Goal: Task Accomplishment & Management: Manage account settings

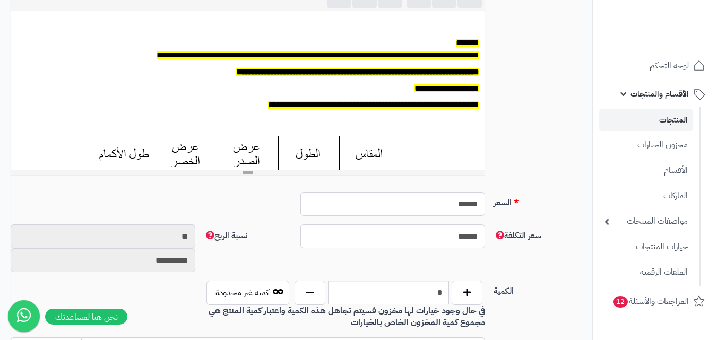
scroll to position [266, 0]
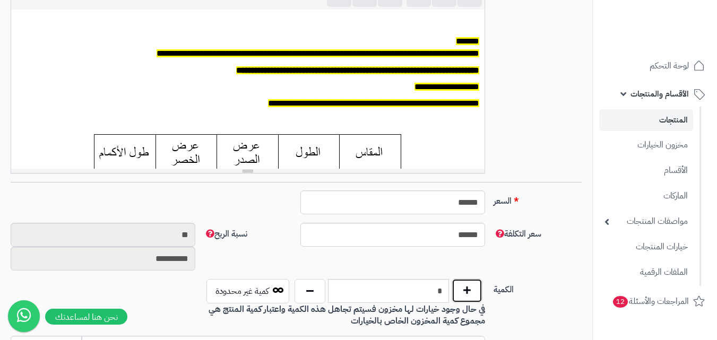
click at [461, 297] on button "button" at bounding box center [467, 291] width 31 height 24
type input "*"
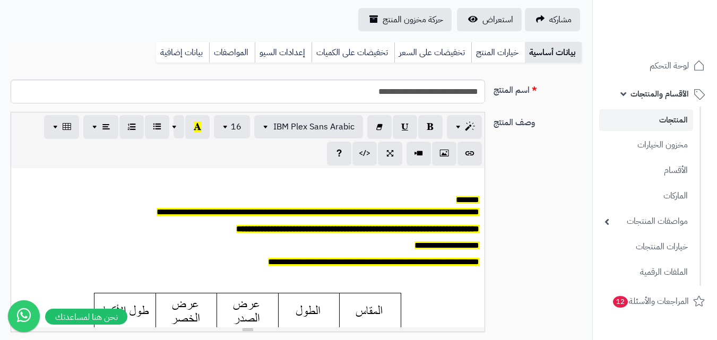
scroll to position [0, 0]
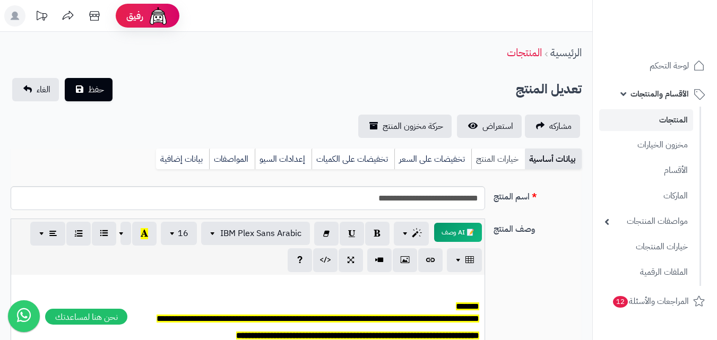
click at [490, 159] on link "خيارات المنتج" at bounding box center [499, 159] width 54 height 21
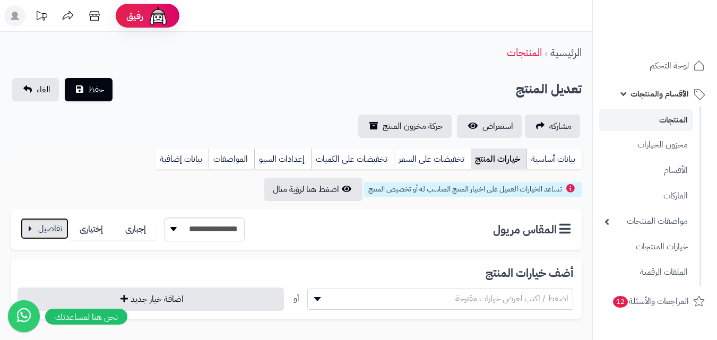
click at [57, 235] on button "button" at bounding box center [45, 228] width 48 height 21
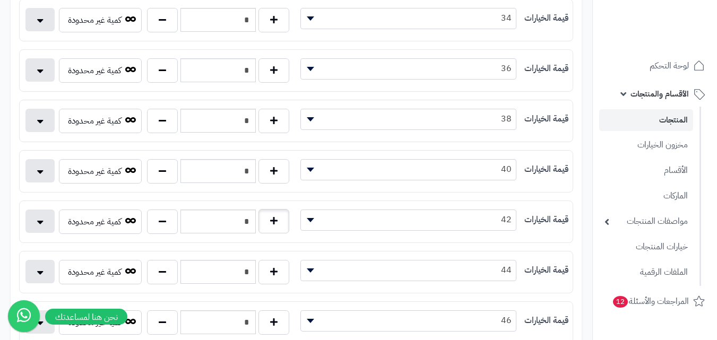
scroll to position [319, 0]
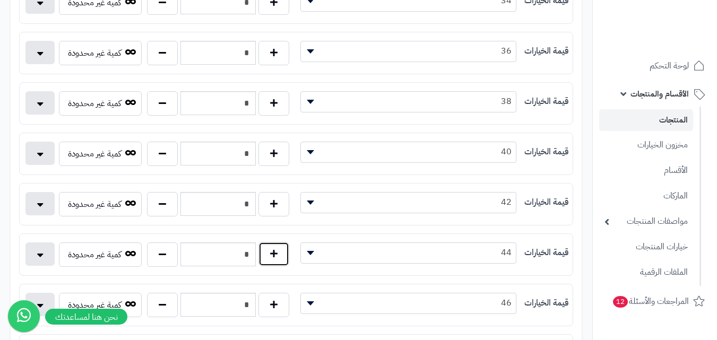
click at [279, 249] on button "button" at bounding box center [274, 254] width 31 height 24
type input "*"
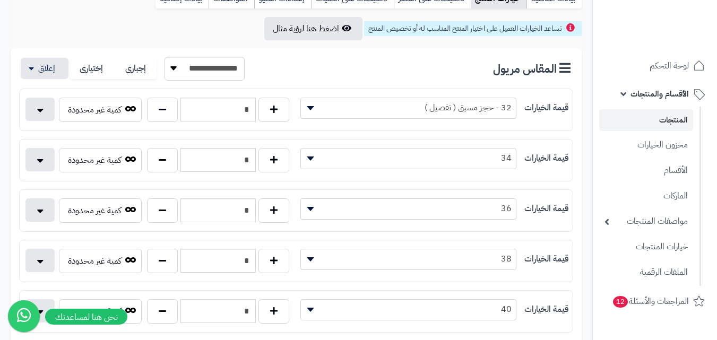
scroll to position [0, 0]
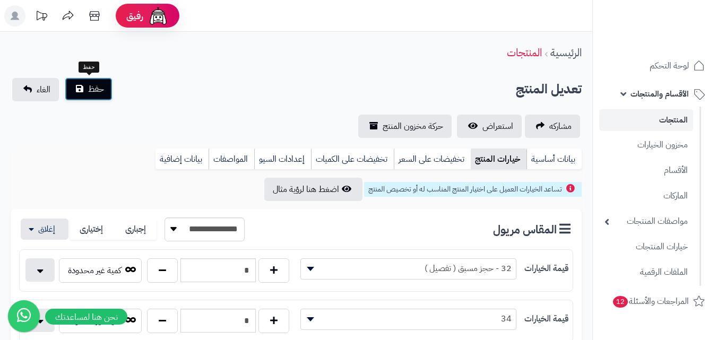
click at [100, 86] on span "حفظ" at bounding box center [96, 89] width 16 height 13
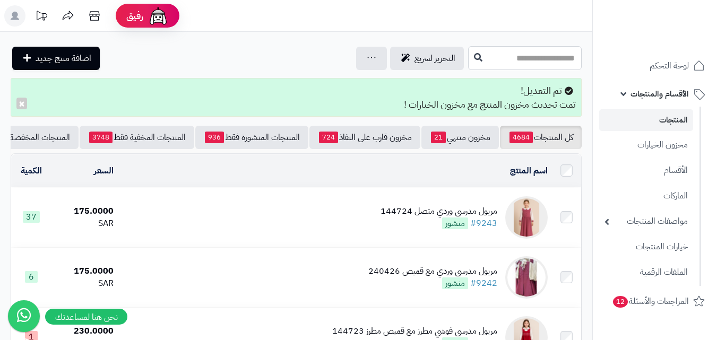
click at [554, 57] on input "text" at bounding box center [525, 58] width 114 height 24
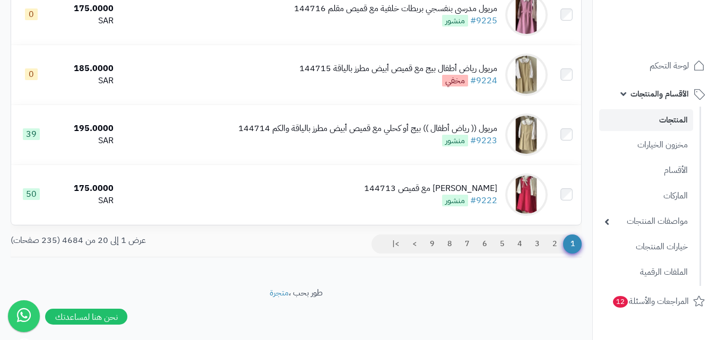
scroll to position [1169, 0]
click at [548, 242] on link "2" at bounding box center [555, 244] width 18 height 19
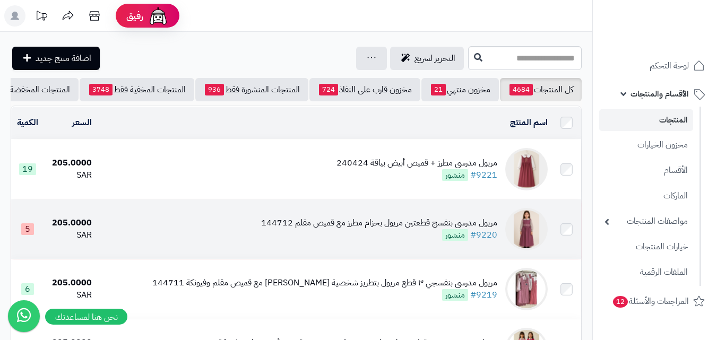
click at [524, 227] on img at bounding box center [527, 229] width 42 height 42
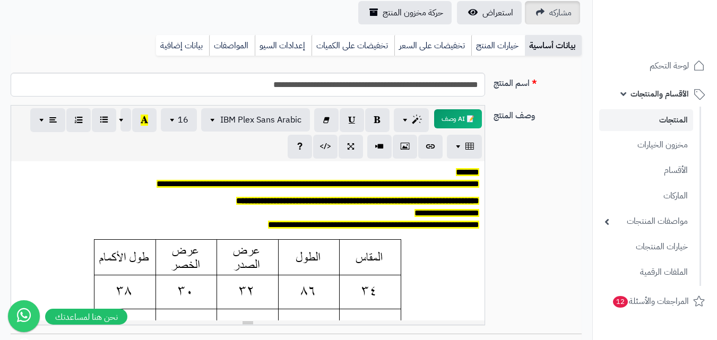
scroll to position [53, 0]
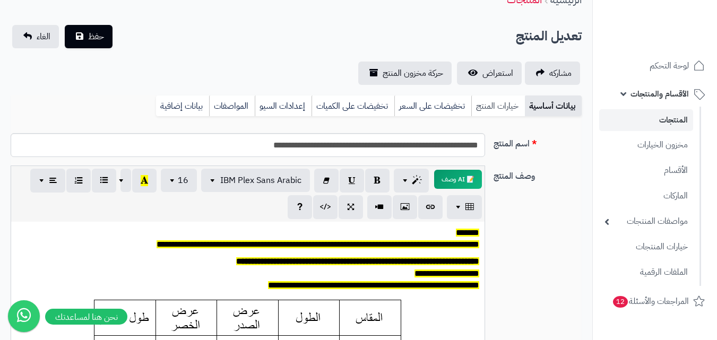
click at [514, 107] on link "خيارات المنتج" at bounding box center [499, 106] width 54 height 21
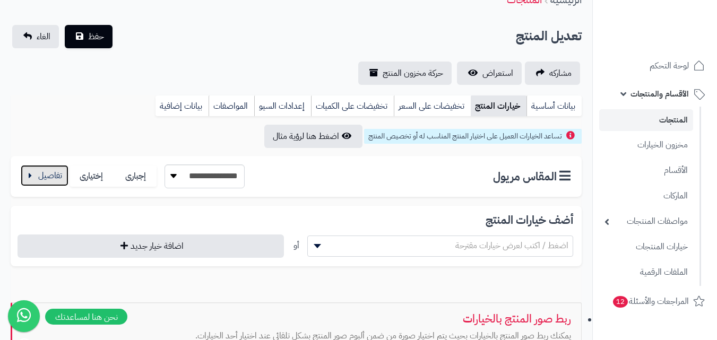
click at [33, 180] on button "button" at bounding box center [45, 175] width 48 height 21
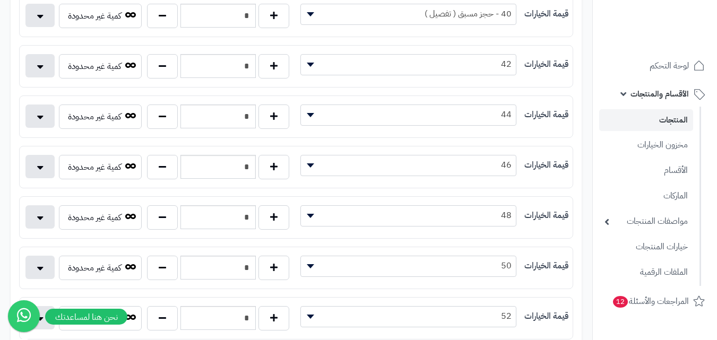
scroll to position [478, 0]
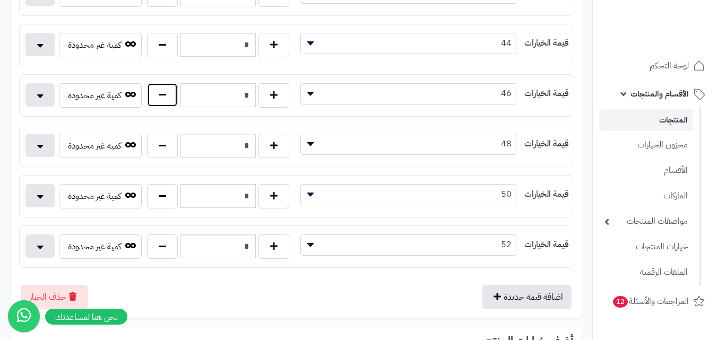
click at [166, 99] on button "button" at bounding box center [162, 95] width 31 height 24
type input "*"
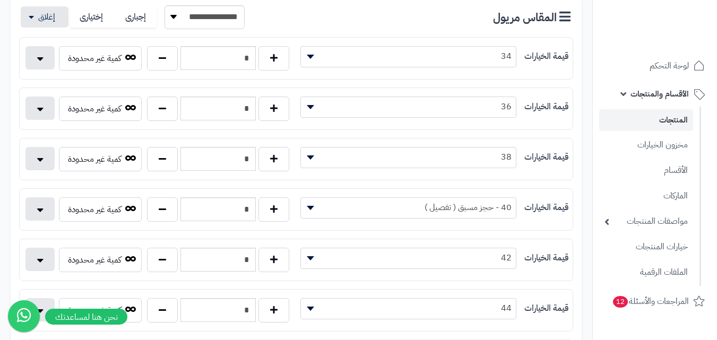
scroll to position [0, 0]
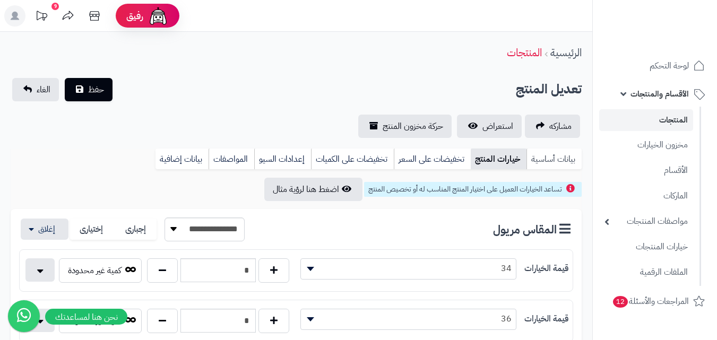
click at [539, 160] on link "بيانات أساسية" at bounding box center [554, 159] width 55 height 21
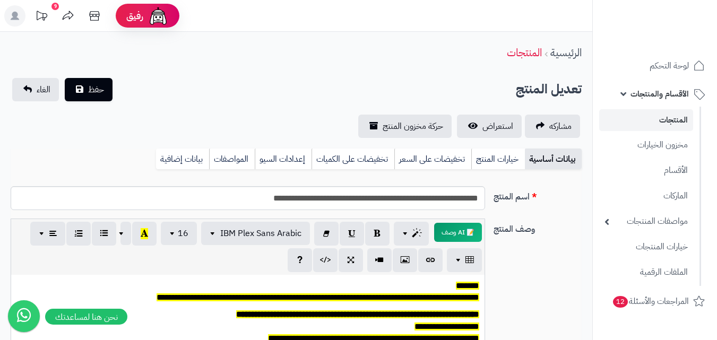
scroll to position [372, 0]
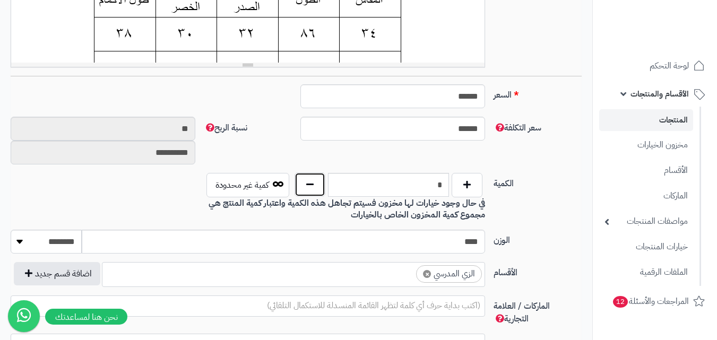
click at [314, 177] on button "button" at bounding box center [310, 185] width 31 height 24
type input "*"
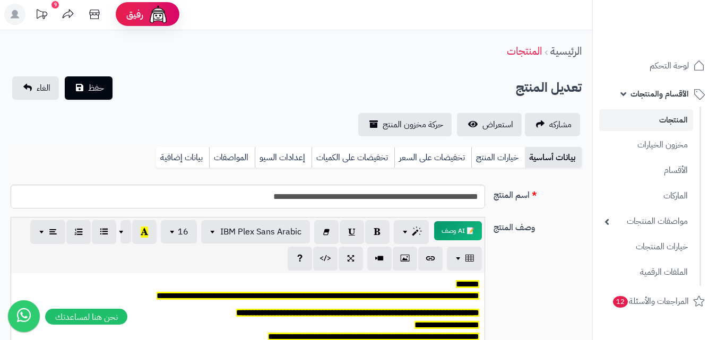
scroll to position [0, 0]
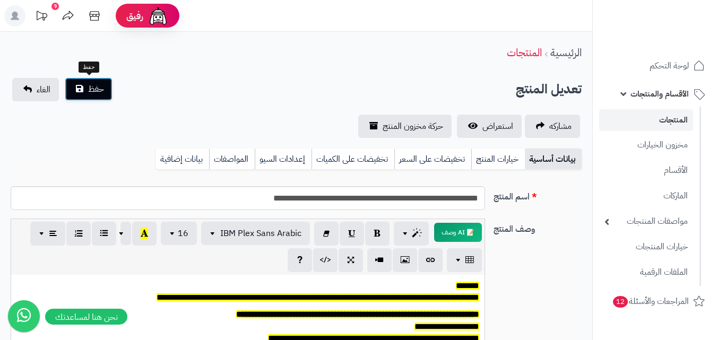
click at [90, 83] on span "حفظ" at bounding box center [96, 89] width 16 height 13
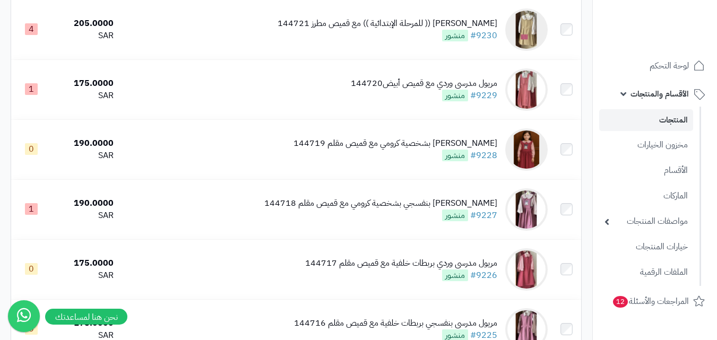
scroll to position [850, 0]
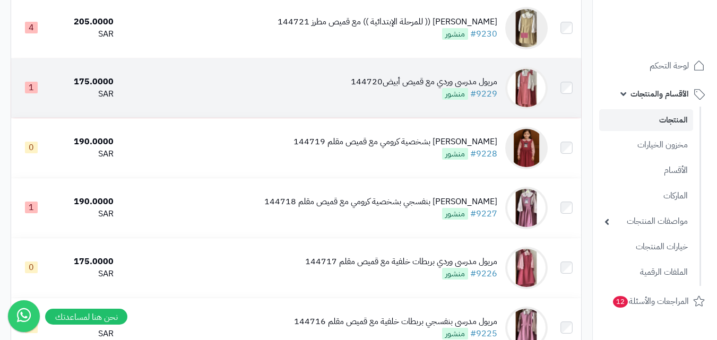
click at [532, 88] on img at bounding box center [527, 88] width 42 height 42
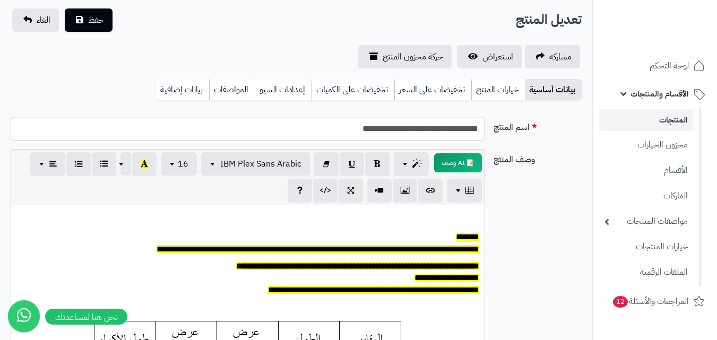
scroll to position [53, 0]
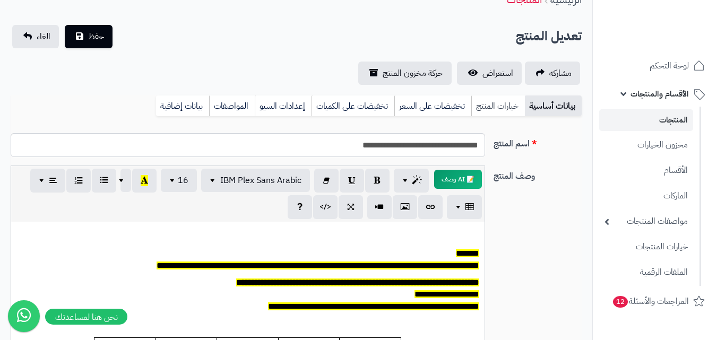
click at [490, 110] on link "خيارات المنتج" at bounding box center [499, 106] width 54 height 21
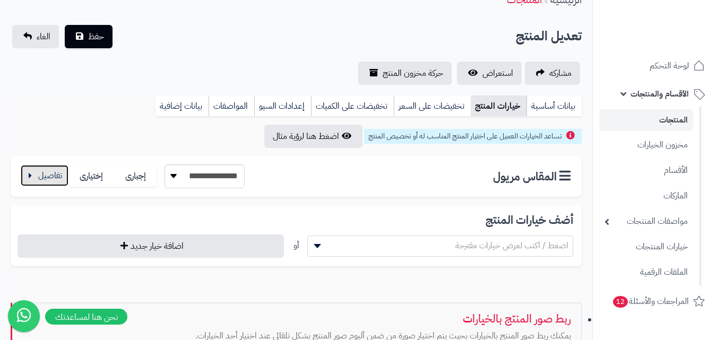
click at [44, 175] on button "button" at bounding box center [45, 175] width 48 height 21
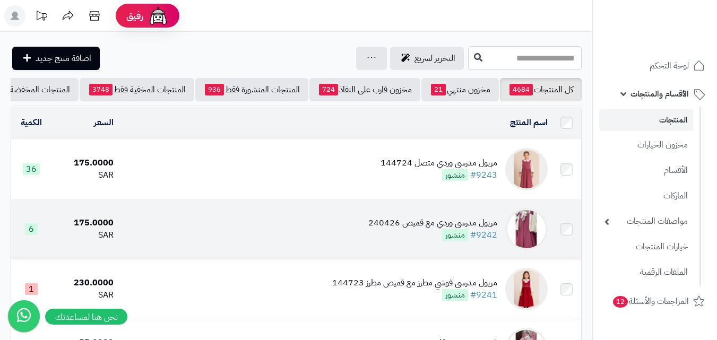
click at [529, 239] on img at bounding box center [527, 229] width 42 height 42
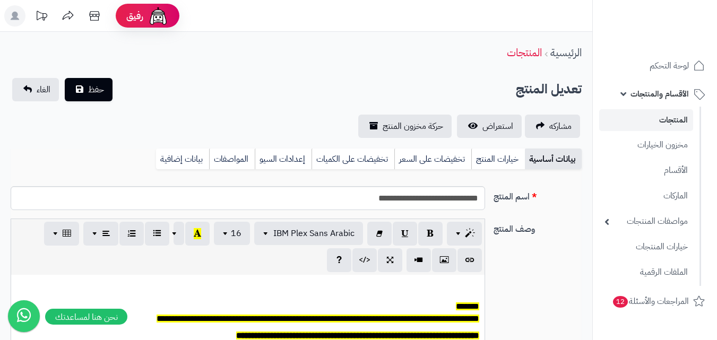
scroll to position [88, 0]
click at [507, 160] on link "خيارات المنتج" at bounding box center [499, 159] width 54 height 21
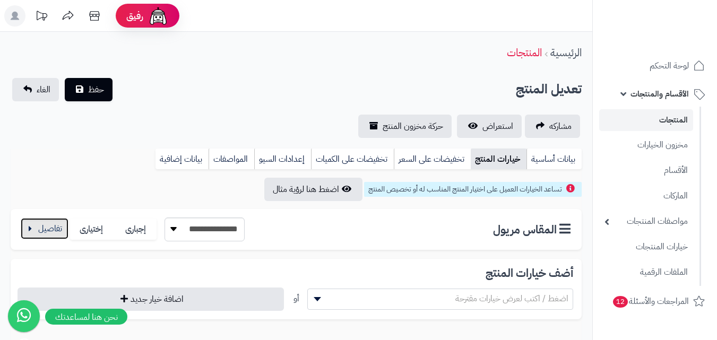
click at [33, 228] on button "button" at bounding box center [45, 228] width 48 height 21
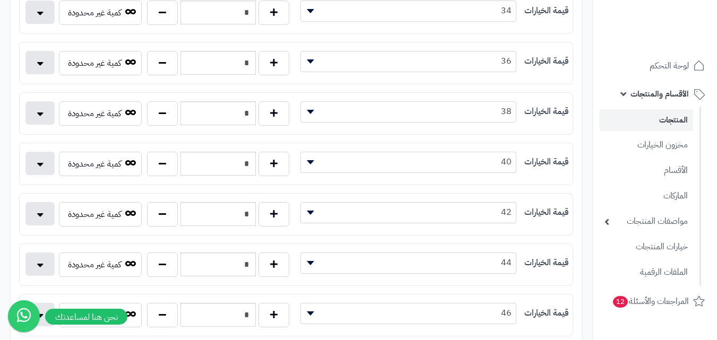
scroll to position [372, 0]
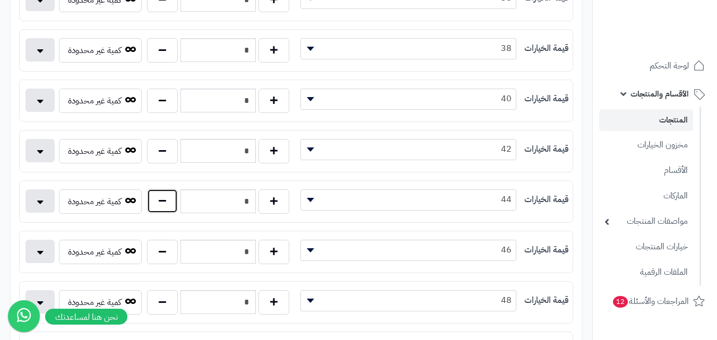
click at [167, 209] on button "button" at bounding box center [162, 201] width 31 height 24
type input "*"
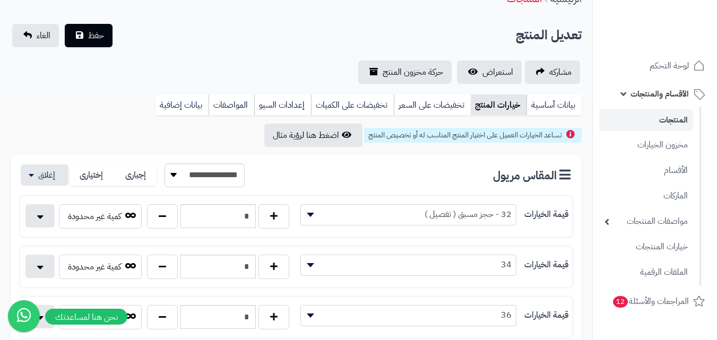
scroll to position [53, 0]
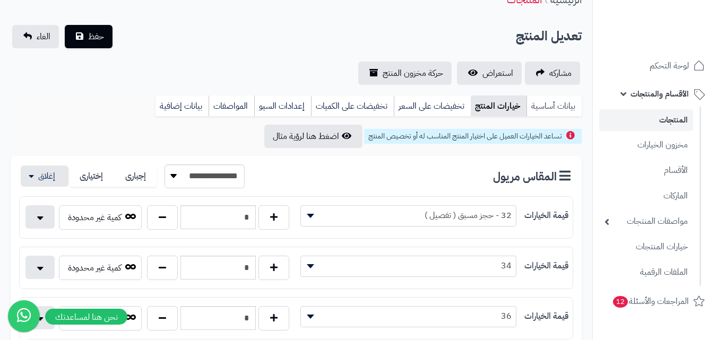
click at [566, 107] on link "بيانات أساسية" at bounding box center [554, 106] width 55 height 21
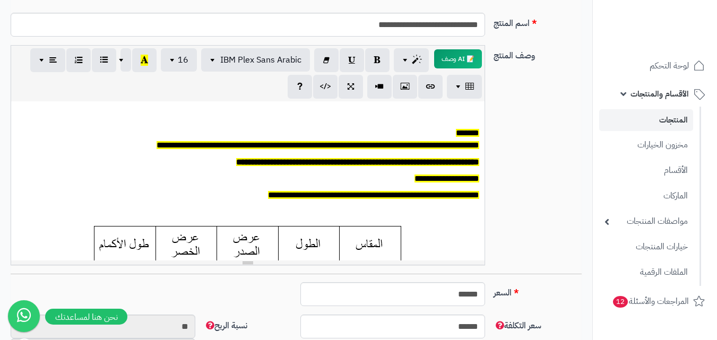
scroll to position [425, 0]
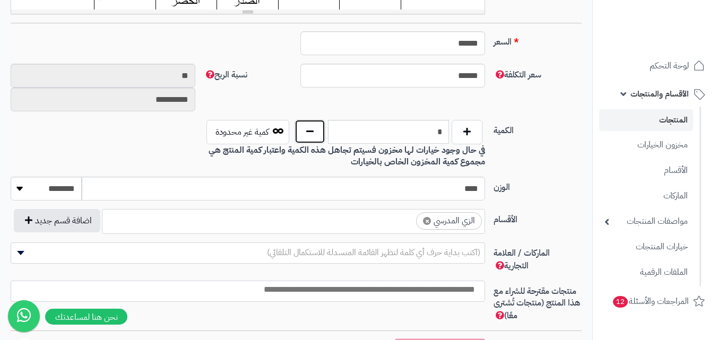
click at [312, 141] on button "button" at bounding box center [310, 131] width 31 height 24
type input "*"
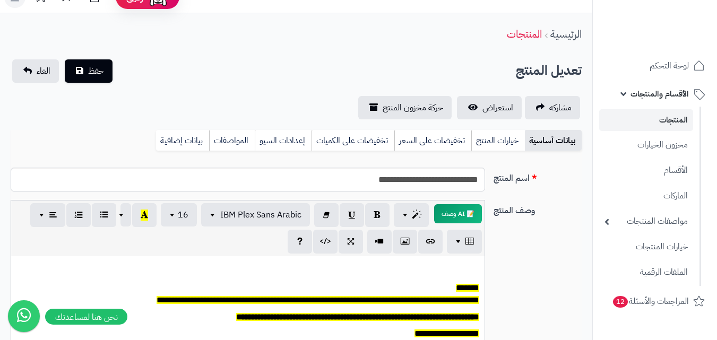
scroll to position [0, 0]
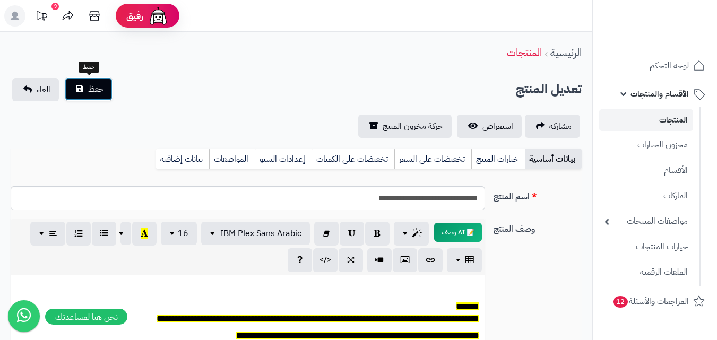
click at [95, 88] on span "حفظ" at bounding box center [96, 89] width 16 height 13
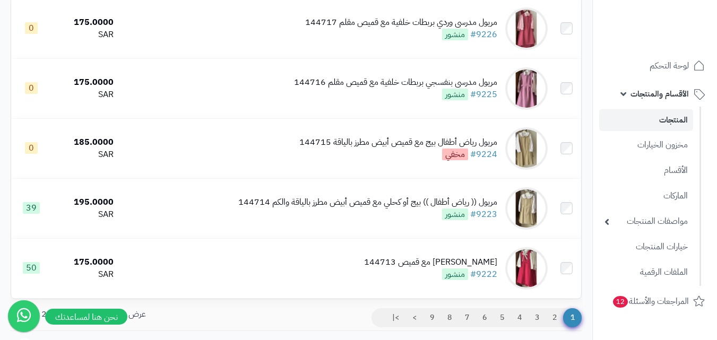
scroll to position [1147, 0]
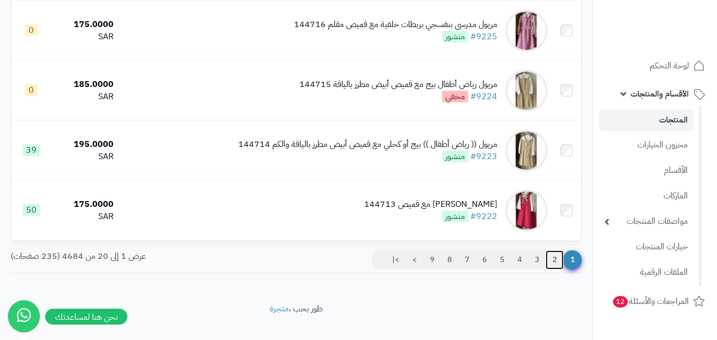
click at [554, 268] on link "2" at bounding box center [555, 260] width 18 height 19
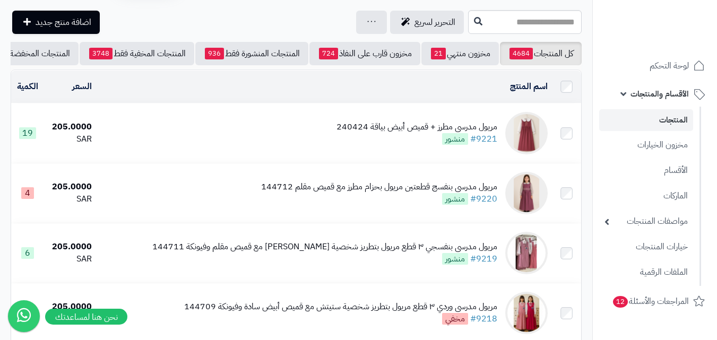
scroll to position [6, 0]
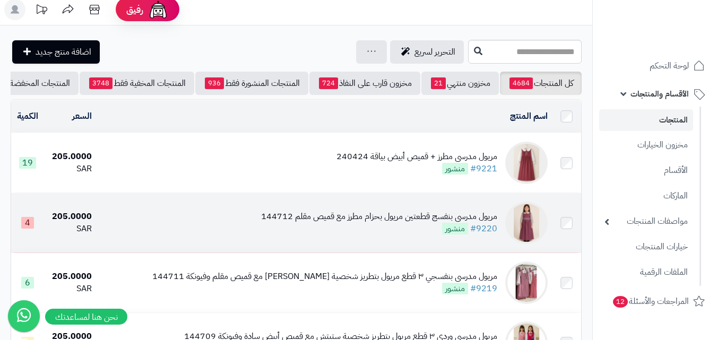
click at [532, 231] on img at bounding box center [527, 223] width 42 height 42
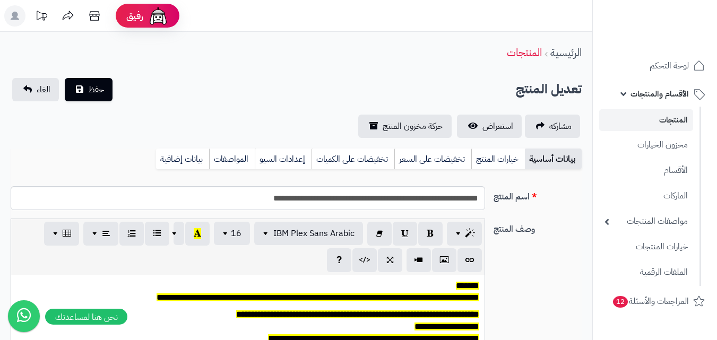
scroll to position [88, 0]
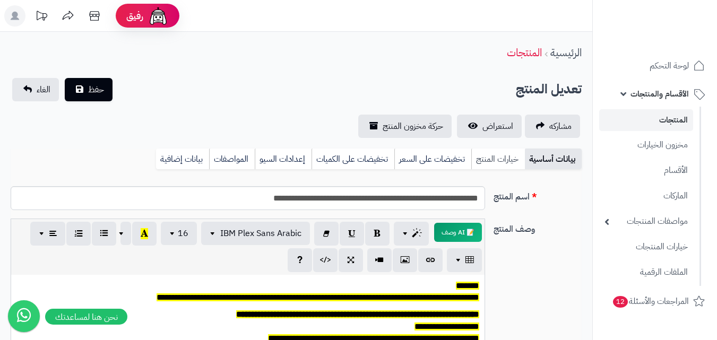
click at [503, 162] on link "خيارات المنتج" at bounding box center [499, 159] width 54 height 21
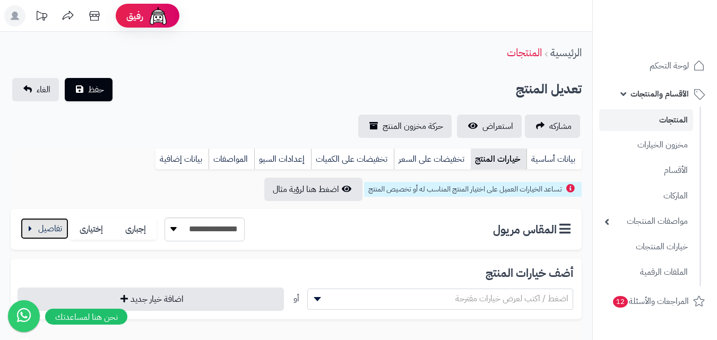
click at [44, 230] on button "button" at bounding box center [45, 228] width 48 height 21
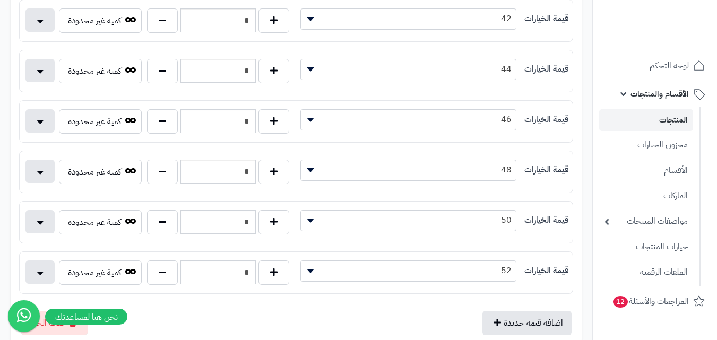
scroll to position [425, 0]
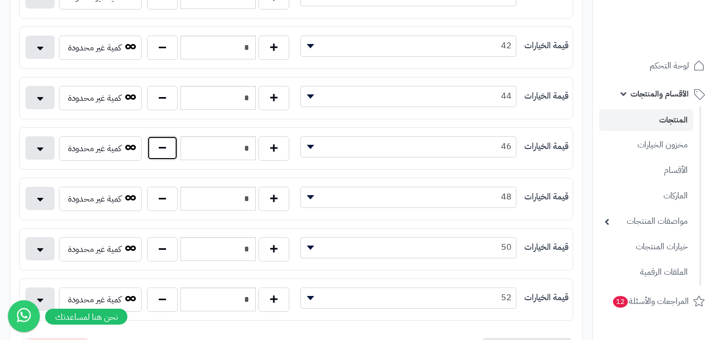
click at [156, 153] on button "button" at bounding box center [162, 148] width 31 height 24
type input "*"
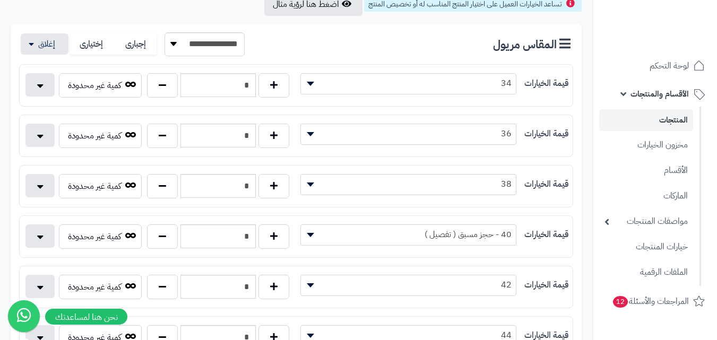
scroll to position [106, 0]
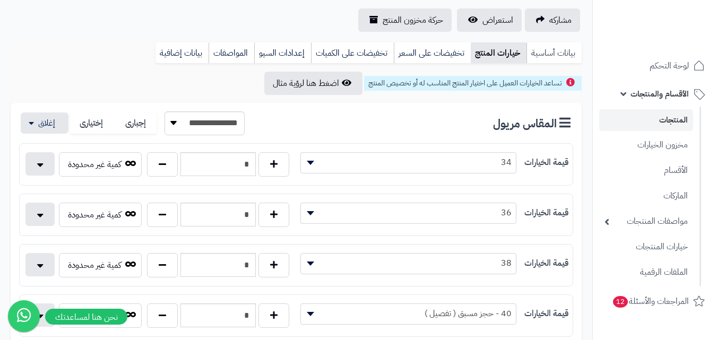
click at [538, 56] on link "بيانات أساسية" at bounding box center [554, 52] width 55 height 21
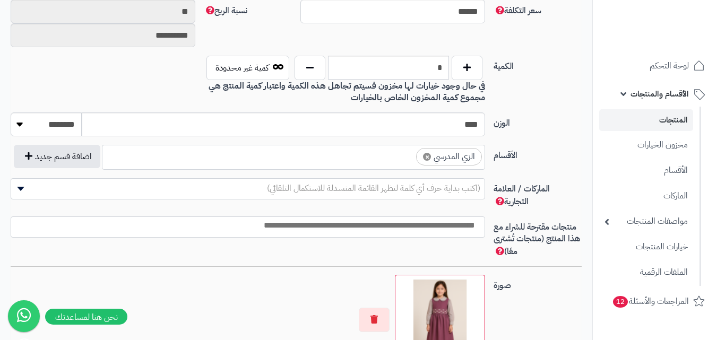
scroll to position [531, 0]
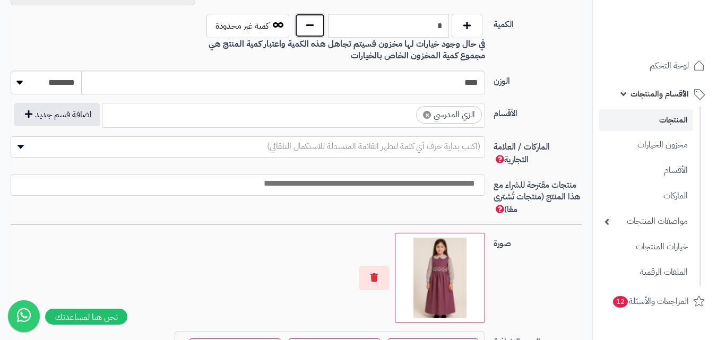
click at [302, 25] on button "button" at bounding box center [310, 25] width 31 height 24
type input "*"
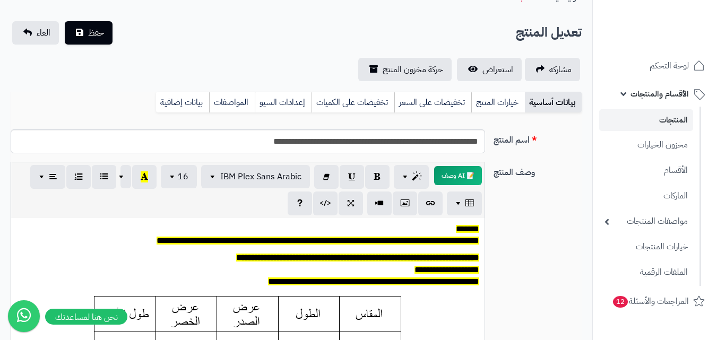
scroll to position [0, 0]
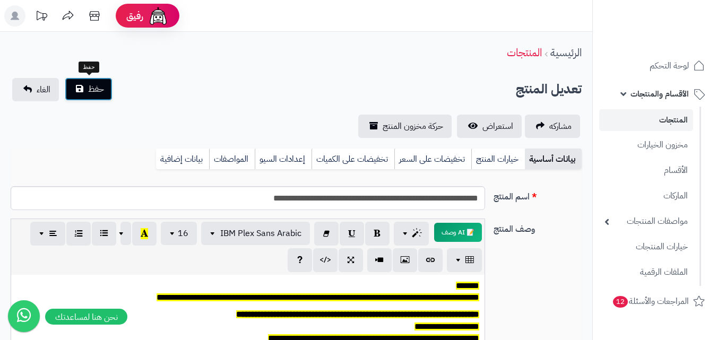
click at [88, 87] on span "حفظ" at bounding box center [96, 89] width 16 height 13
